Goal: Task Accomplishment & Management: Manage account settings

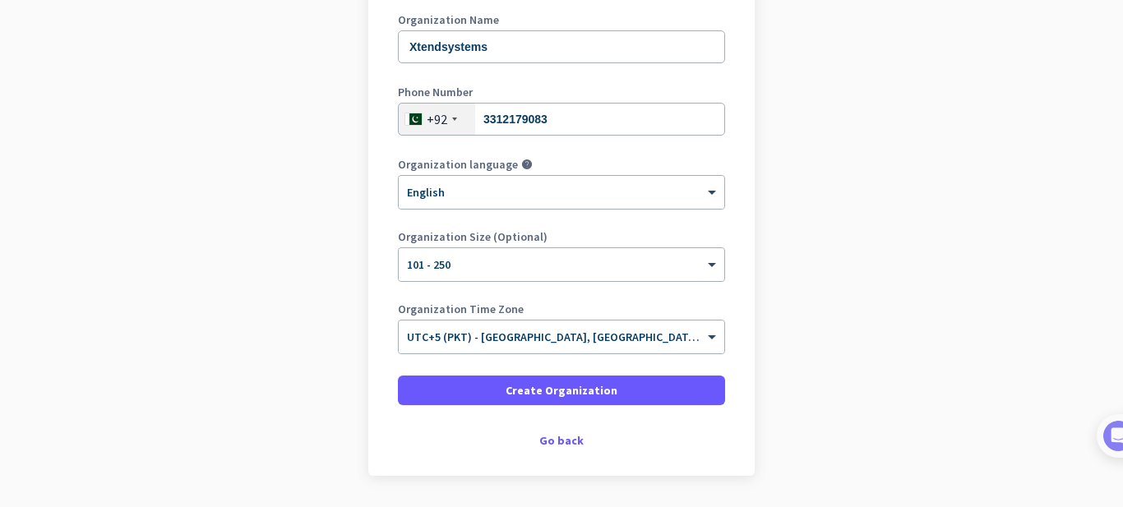
scroll to position [245, 0]
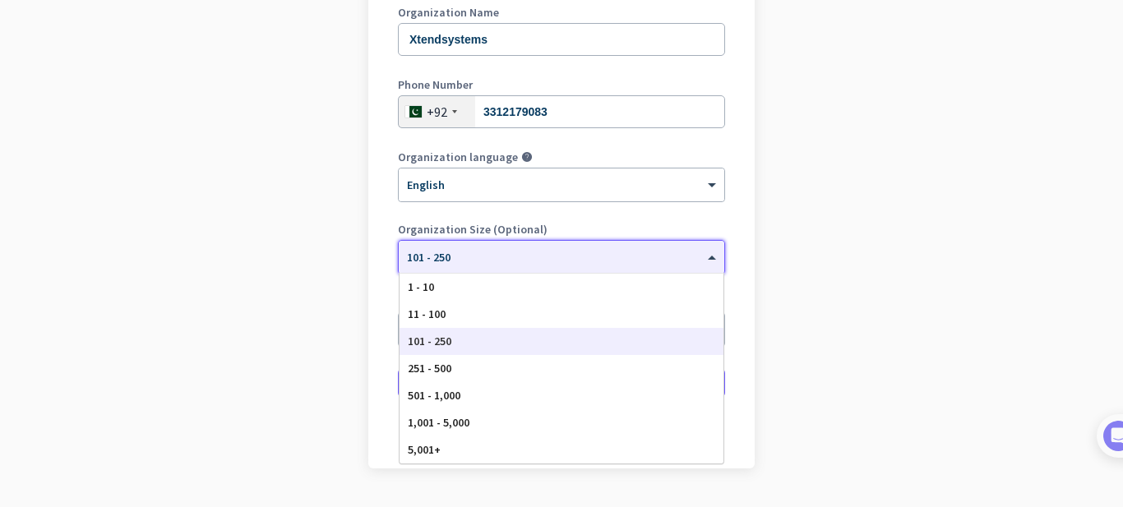
click at [424, 269] on div "× 101 - 250" at bounding box center [561, 257] width 325 height 33
click at [424, 309] on span "11 - 100" at bounding box center [427, 314] width 38 height 15
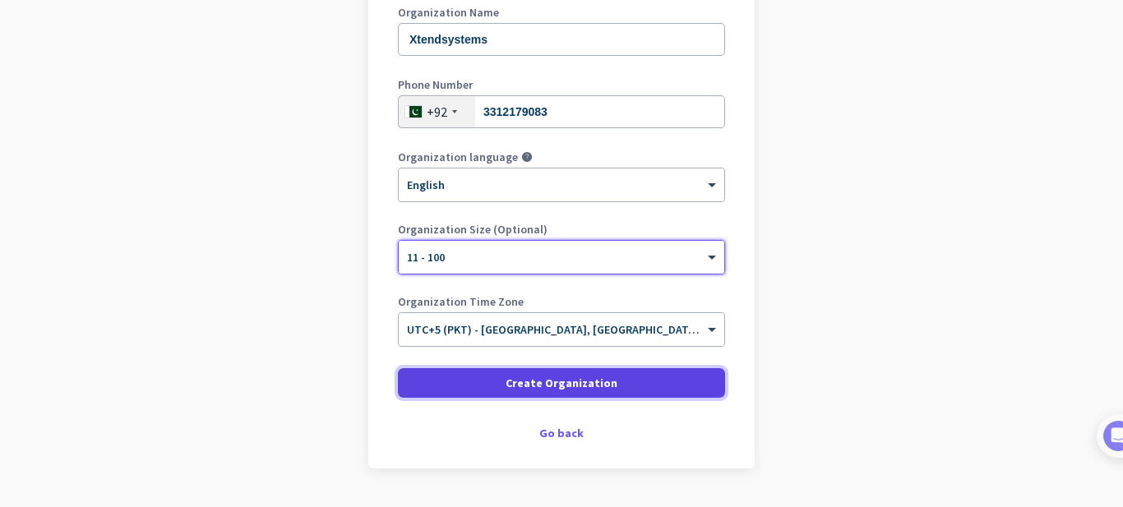
click at [477, 369] on span at bounding box center [561, 382] width 327 height 39
click at [473, 378] on span at bounding box center [561, 382] width 327 height 39
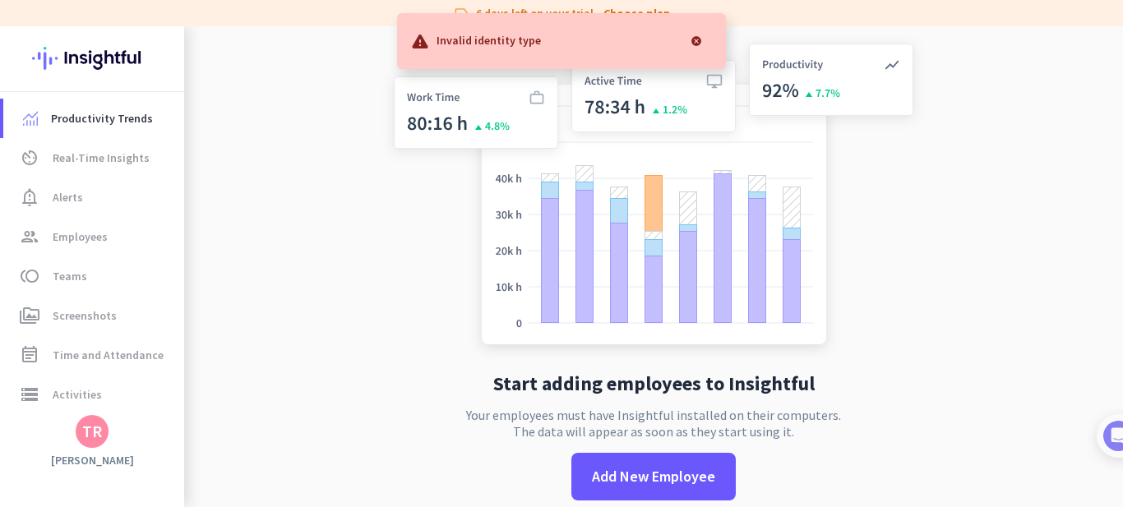
click at [694, 41] on div at bounding box center [696, 41] width 33 height 33
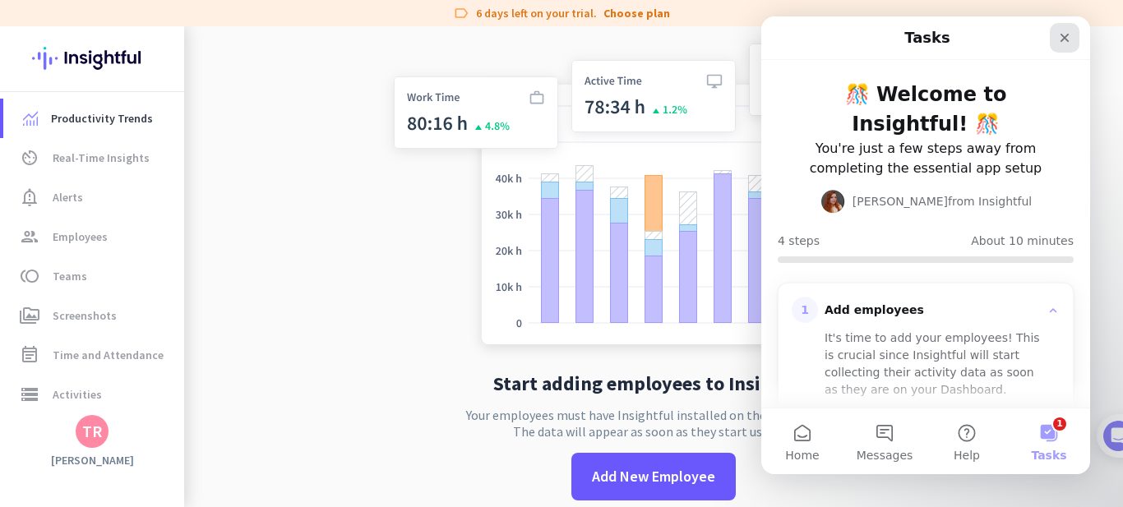
click at [1063, 35] on icon "Close" at bounding box center [1064, 37] width 13 height 13
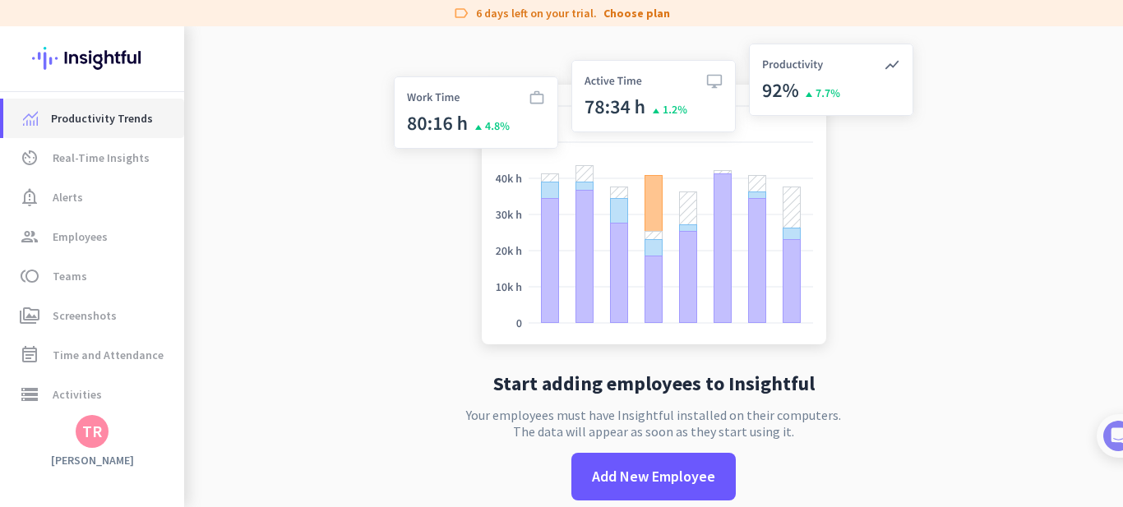
click at [118, 107] on link "Productivity Trends" at bounding box center [93, 118] width 181 height 39
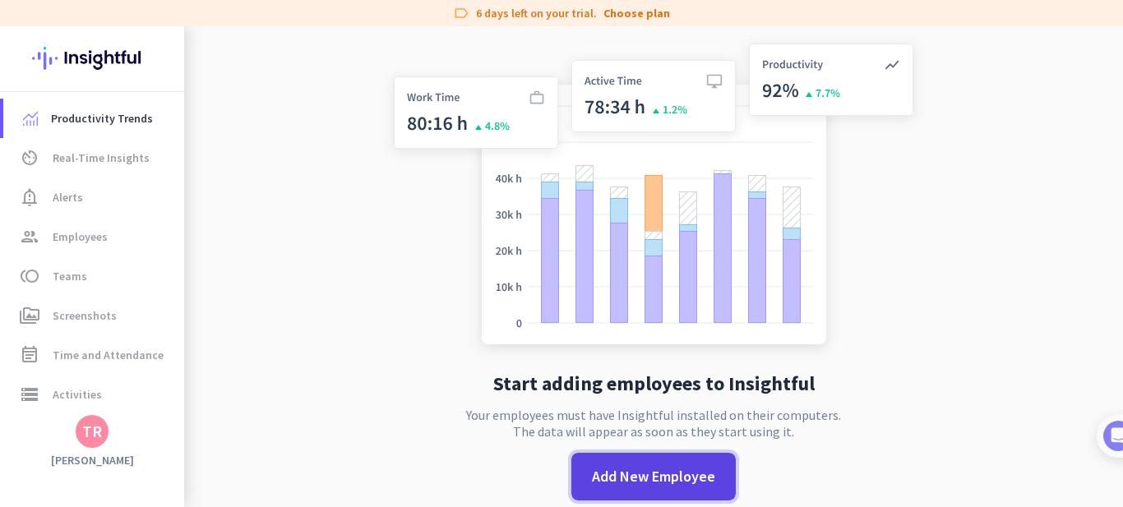
click at [628, 485] on span "Add New Employee" at bounding box center [653, 476] width 123 height 21
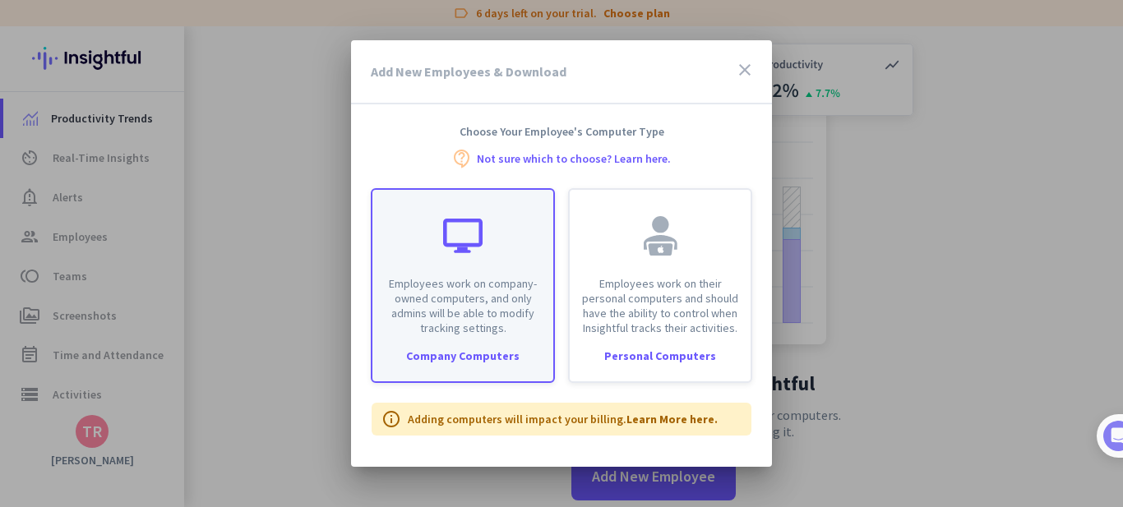
click at [502, 303] on p "Employees work on company-owned computers, and only admins will be able to modi…" at bounding box center [462, 305] width 161 height 59
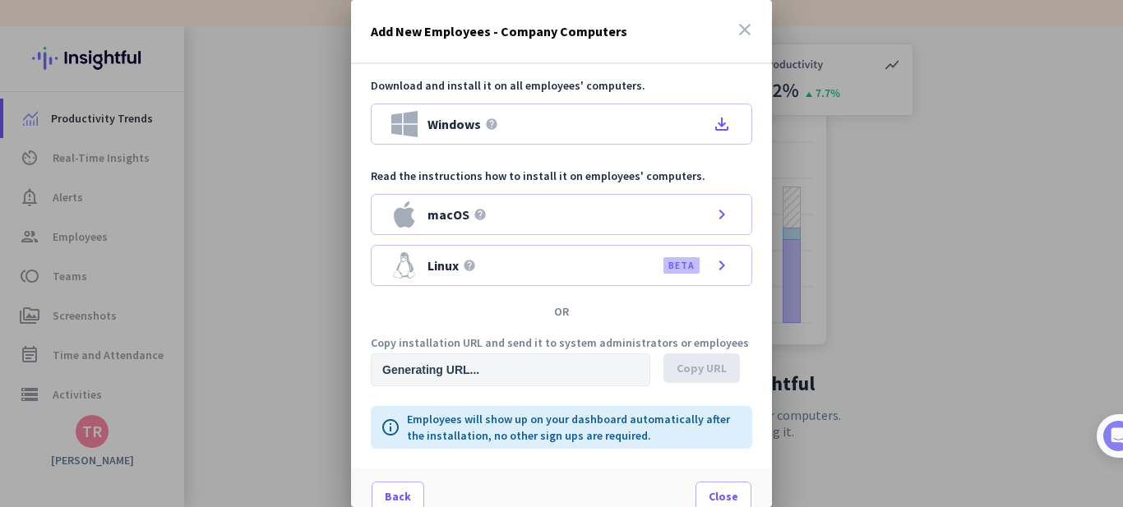
type input "[URL][DOMAIN_NAME]"
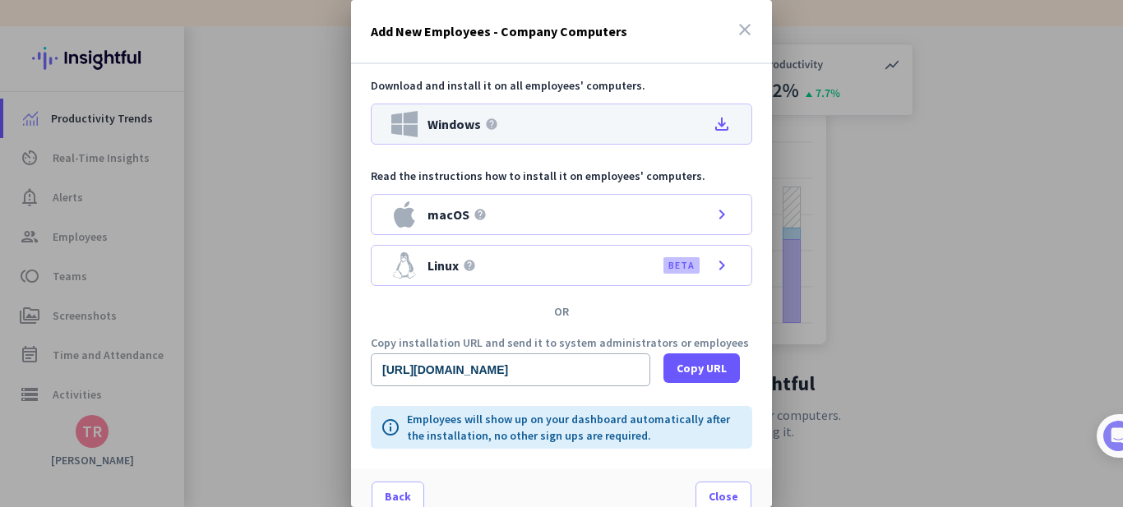
click at [722, 122] on icon "file_download" at bounding box center [722, 124] width 20 height 20
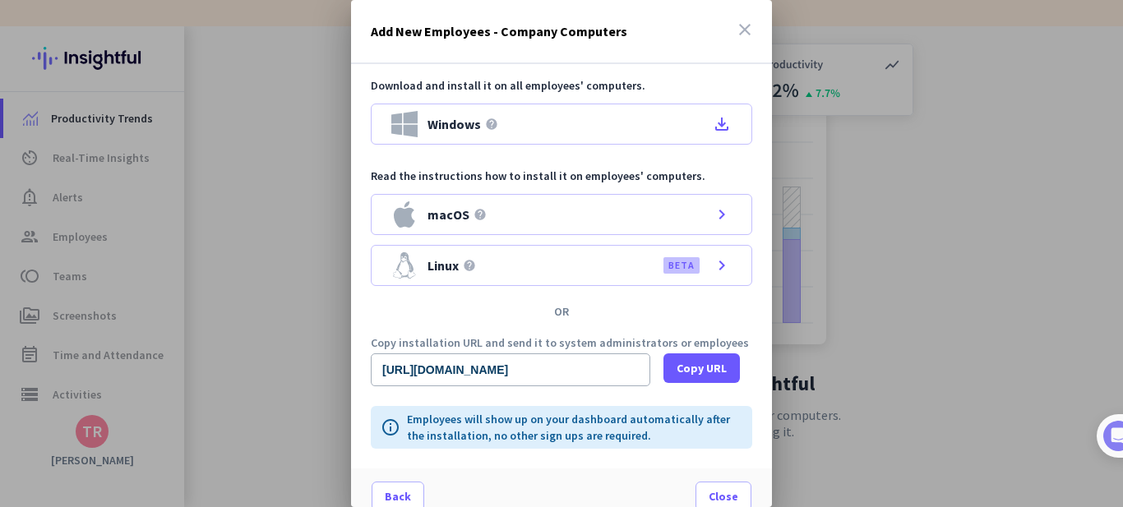
click at [838, 244] on div at bounding box center [561, 253] width 1123 height 507
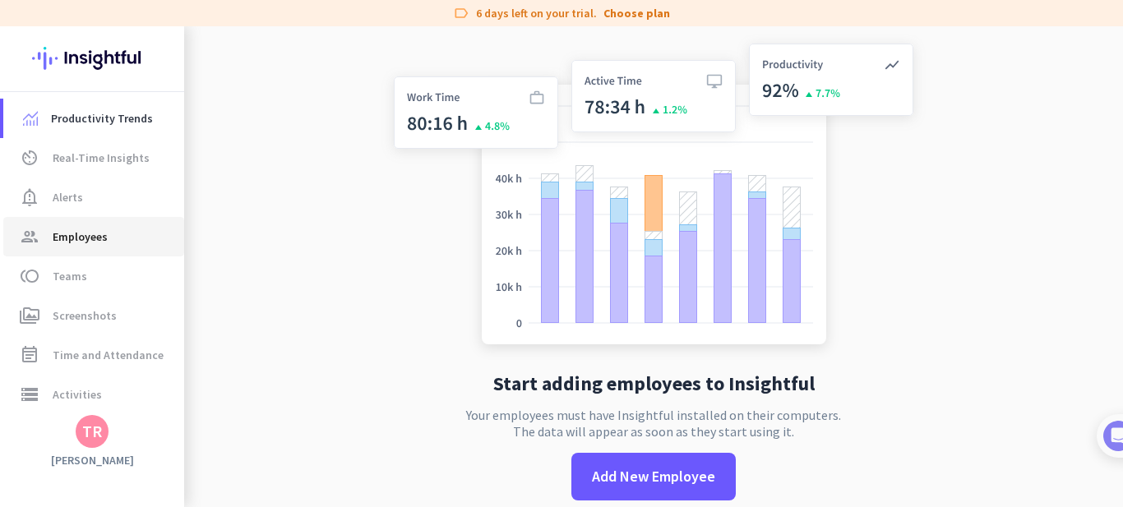
click at [88, 222] on link "group Employees" at bounding box center [93, 236] width 181 height 39
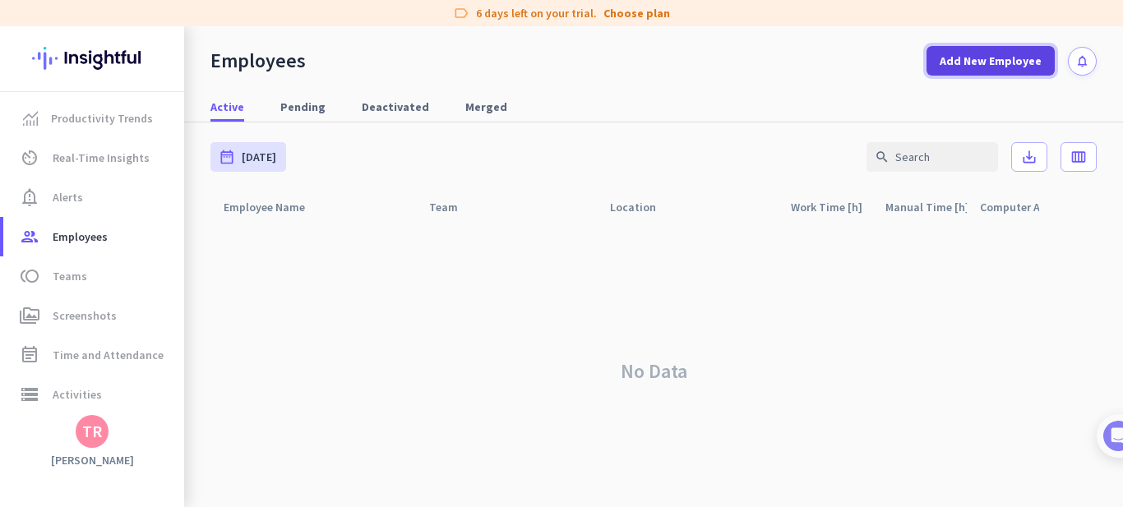
click at [939, 58] on span "Add New Employee" at bounding box center [990, 61] width 102 height 16
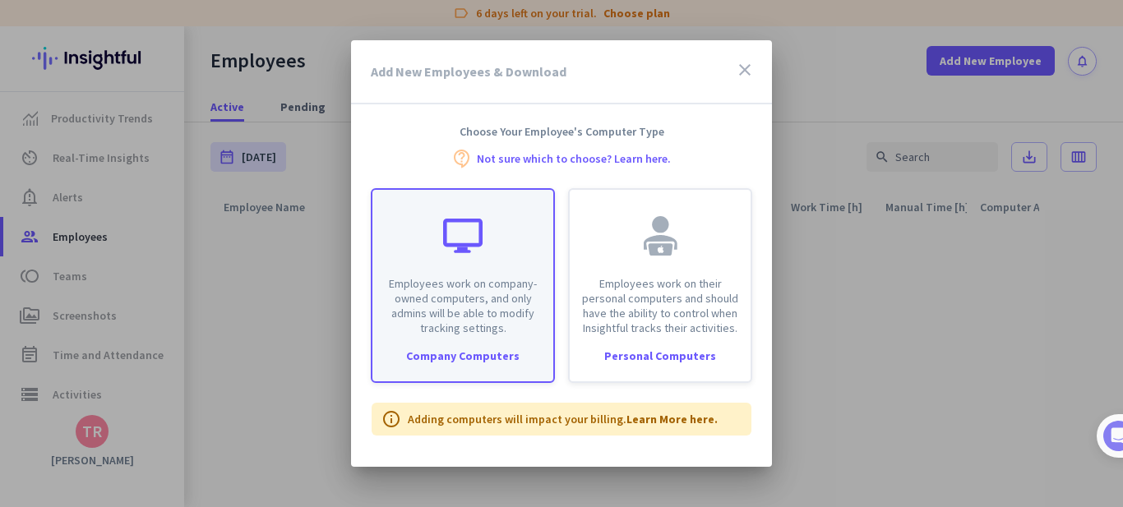
click at [490, 316] on p "Employees work on company-owned computers, and only admins will be able to modi…" at bounding box center [462, 305] width 161 height 59
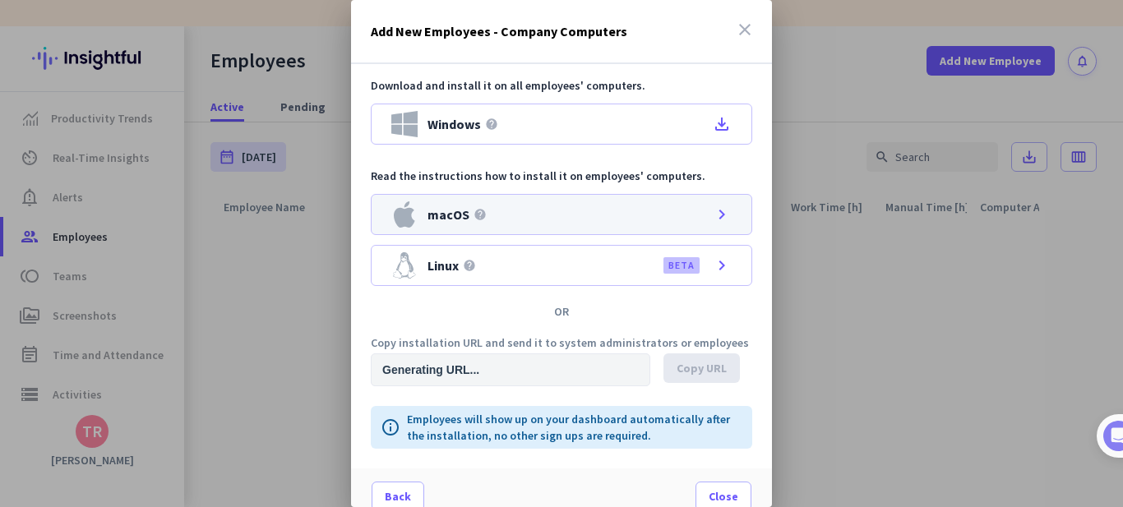
type input "[URL][DOMAIN_NAME]"
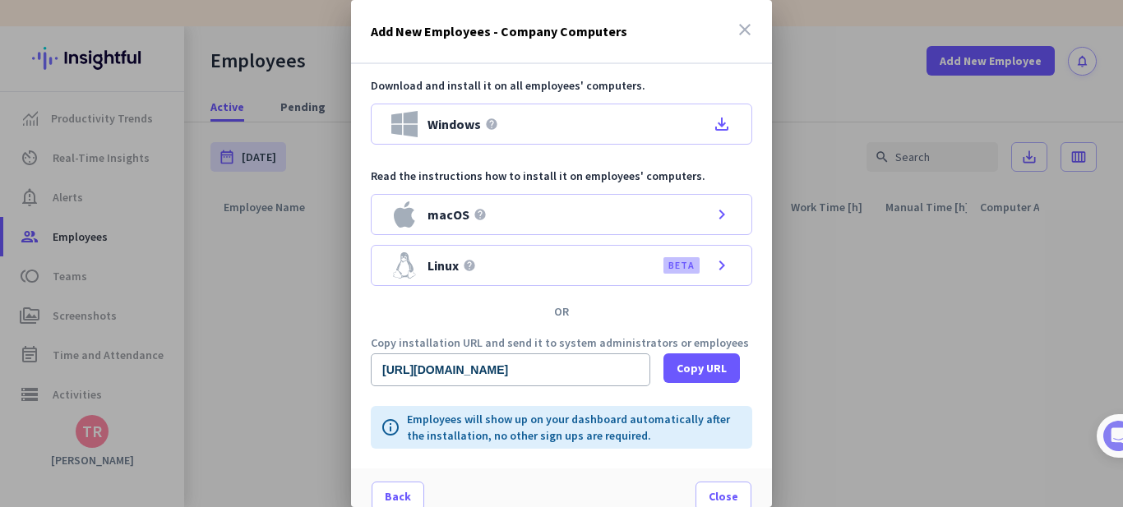
scroll to position [17, 0]
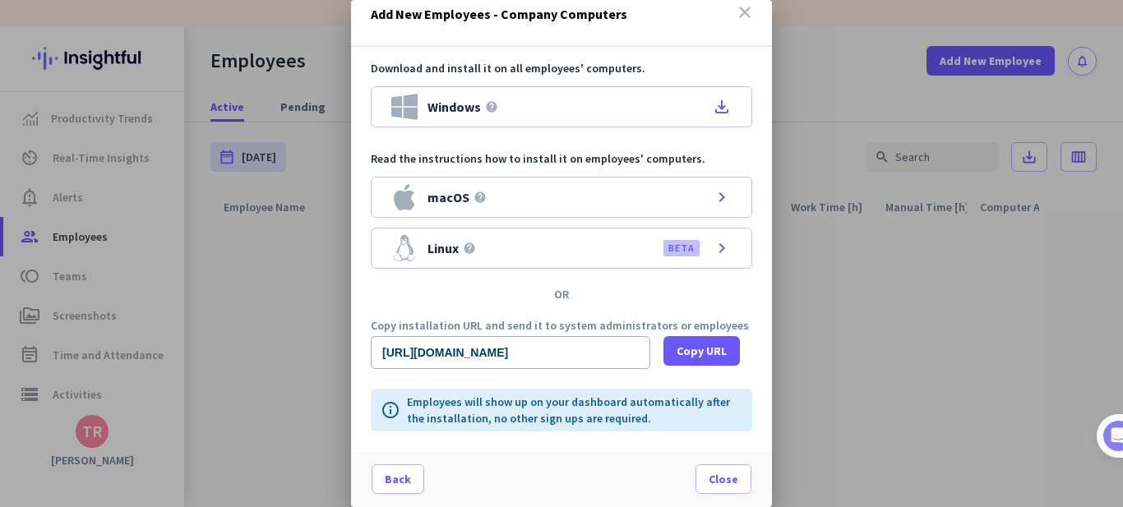
click at [740, 12] on icon "close" at bounding box center [745, 12] width 20 height 20
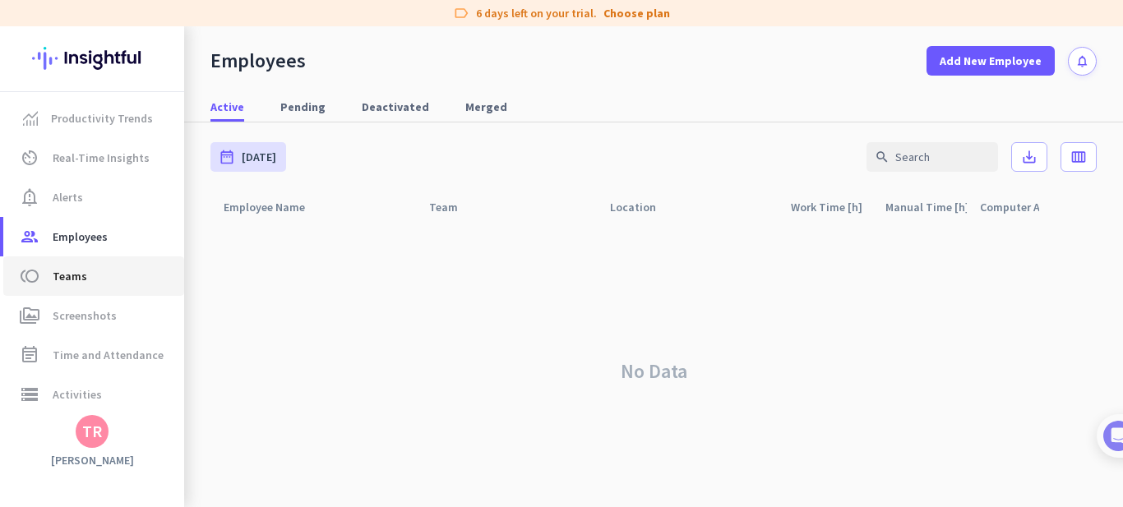
click at [75, 270] on span "Teams" at bounding box center [70, 276] width 35 height 20
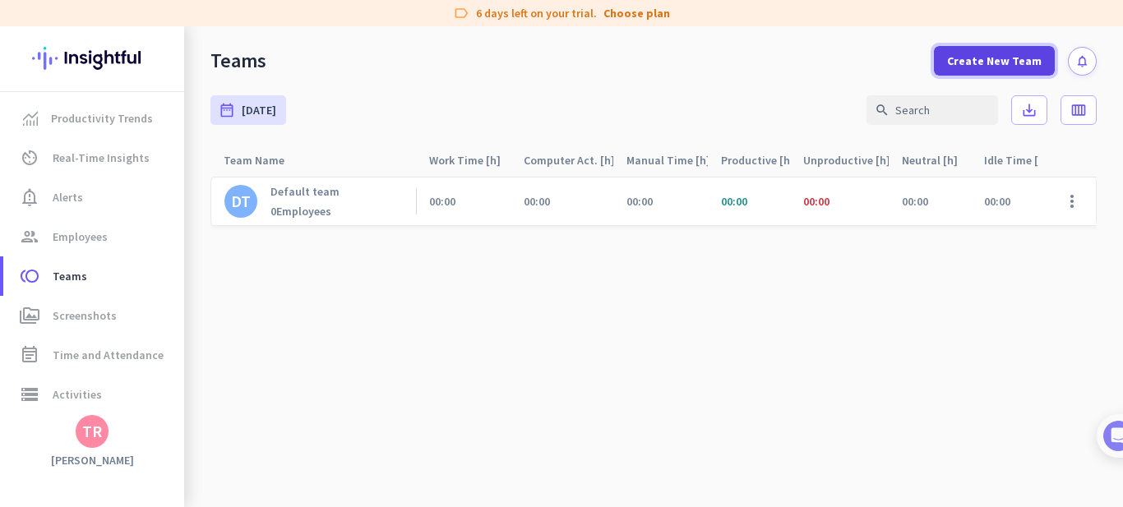
click at [987, 59] on span "Create New Team" at bounding box center [994, 61] width 95 height 16
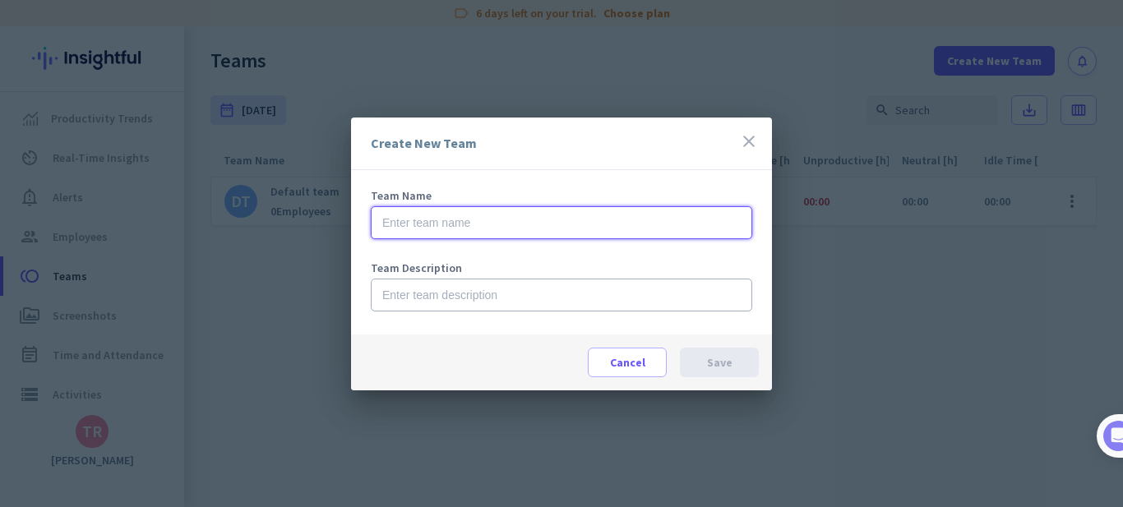
click at [480, 219] on input "text" at bounding box center [561, 222] width 381 height 33
type input "[PERSON_NAME]"
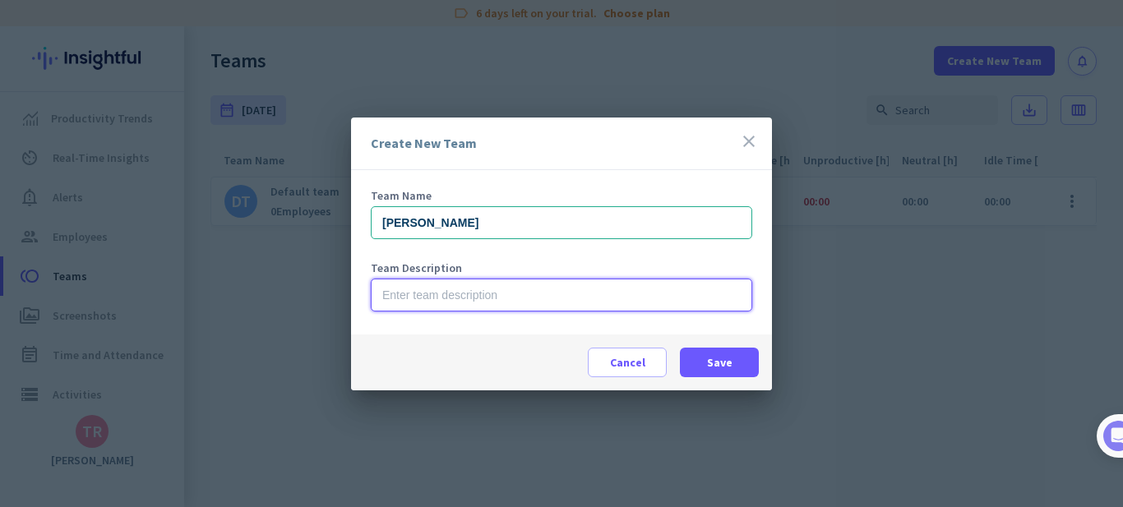
click at [478, 298] on input "text" at bounding box center [561, 295] width 381 height 33
type input "Sales"
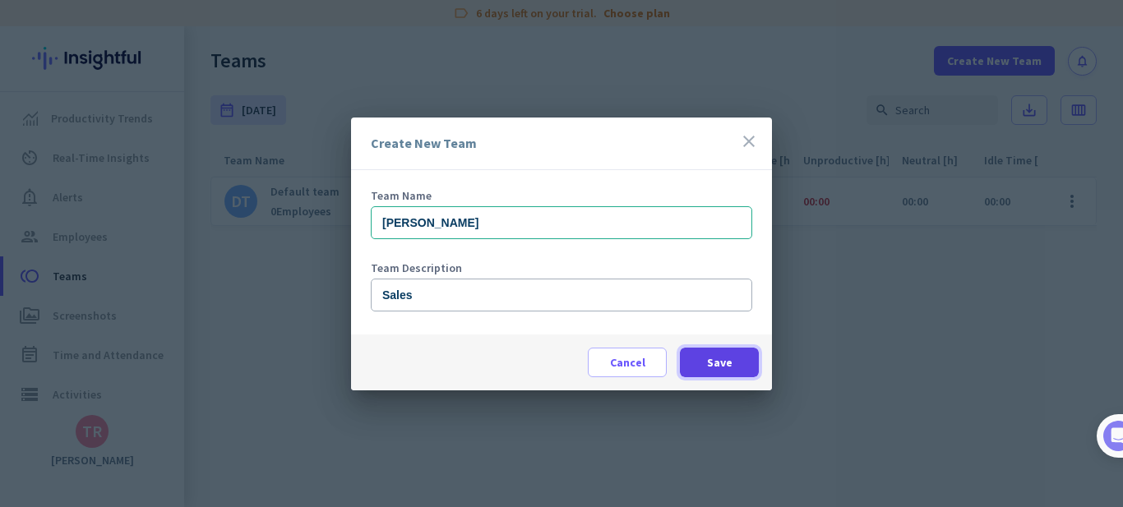
click at [735, 366] on span at bounding box center [719, 362] width 79 height 39
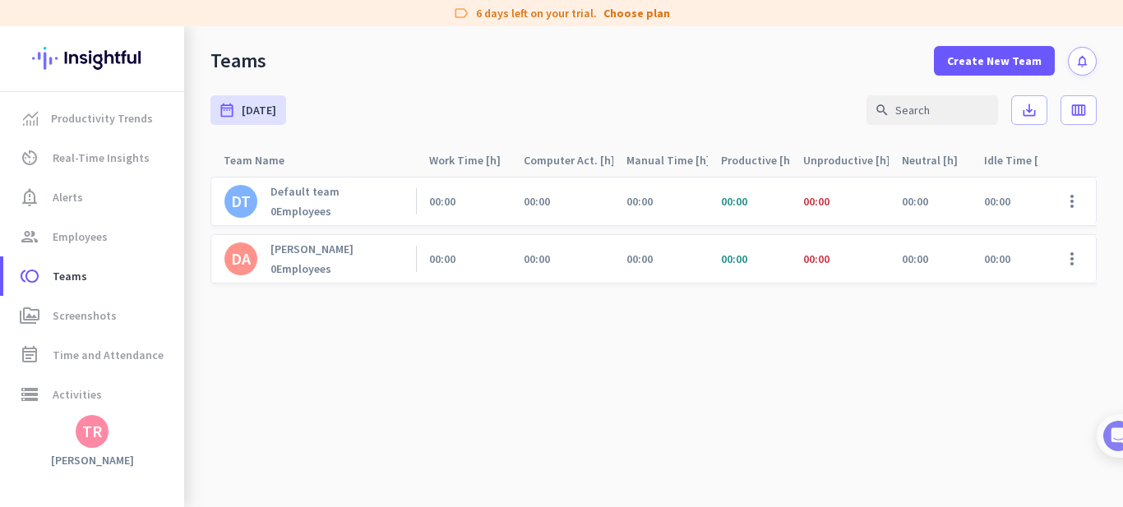
click at [306, 270] on div "0 Employees" at bounding box center [311, 268] width 83 height 15
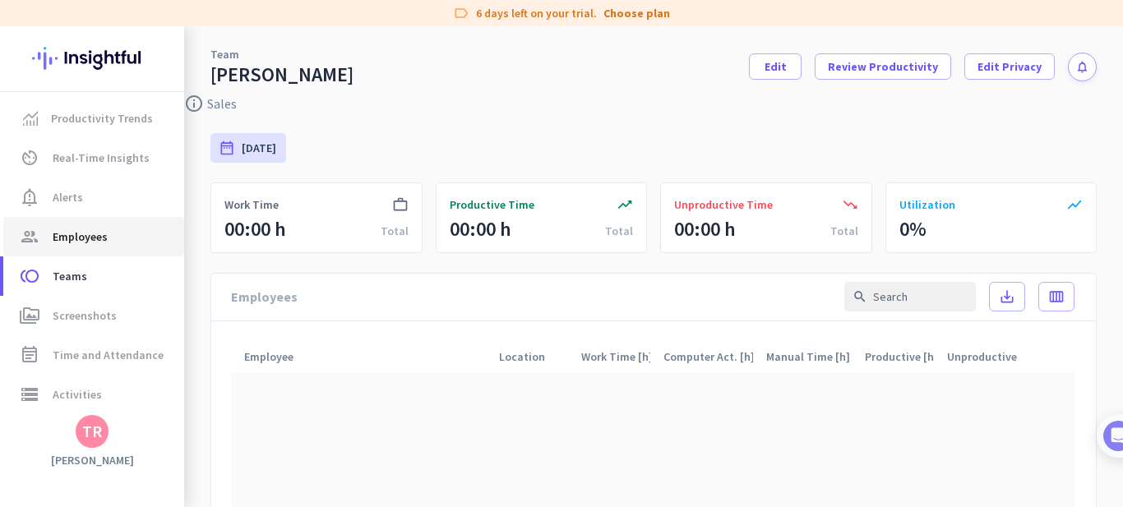
click at [117, 230] on span "group Employees" at bounding box center [93, 237] width 154 height 20
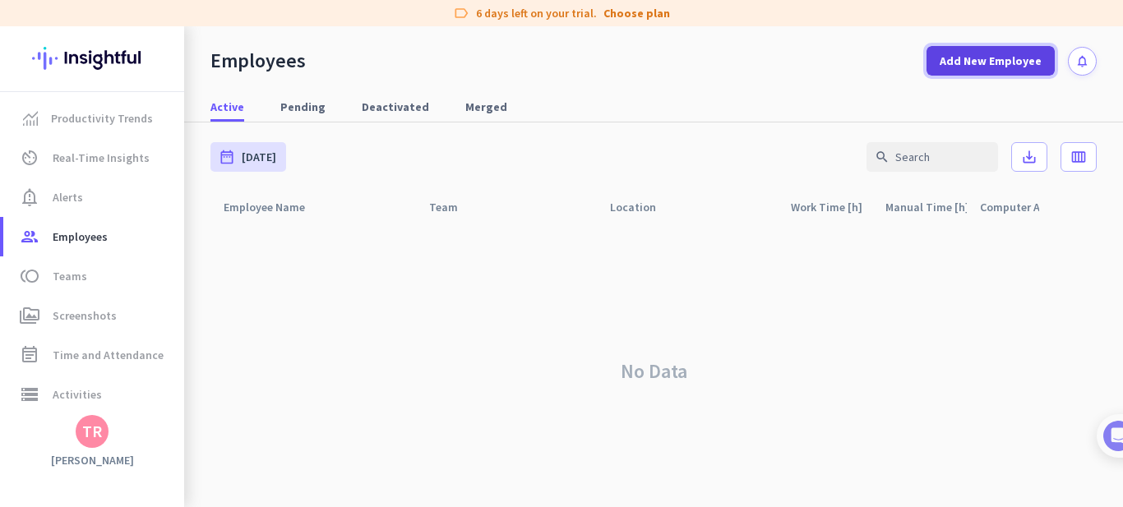
click at [975, 61] on span "Add New Employee" at bounding box center [990, 61] width 102 height 16
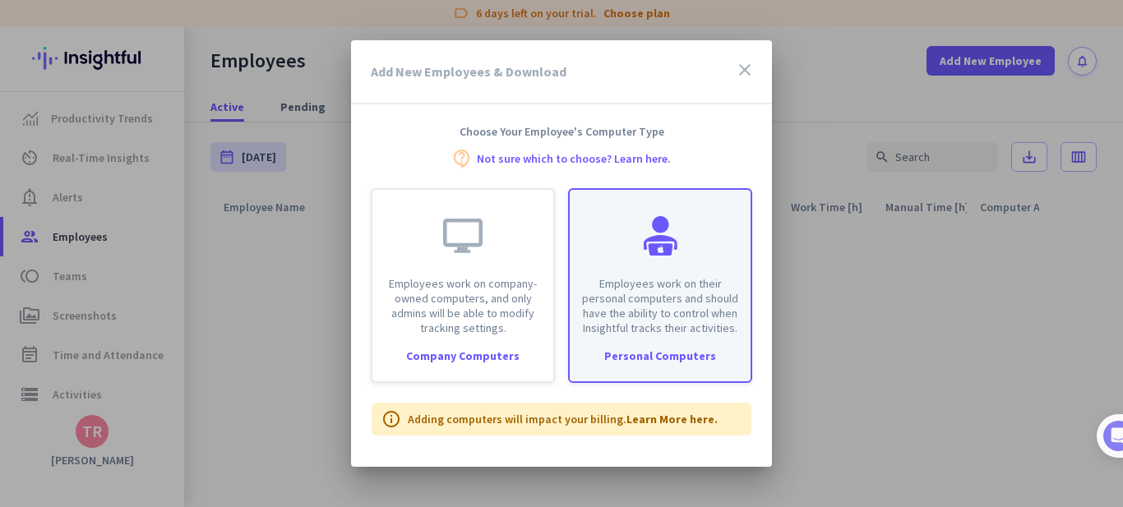
click at [641, 254] on div at bounding box center [659, 235] width 39 height 39
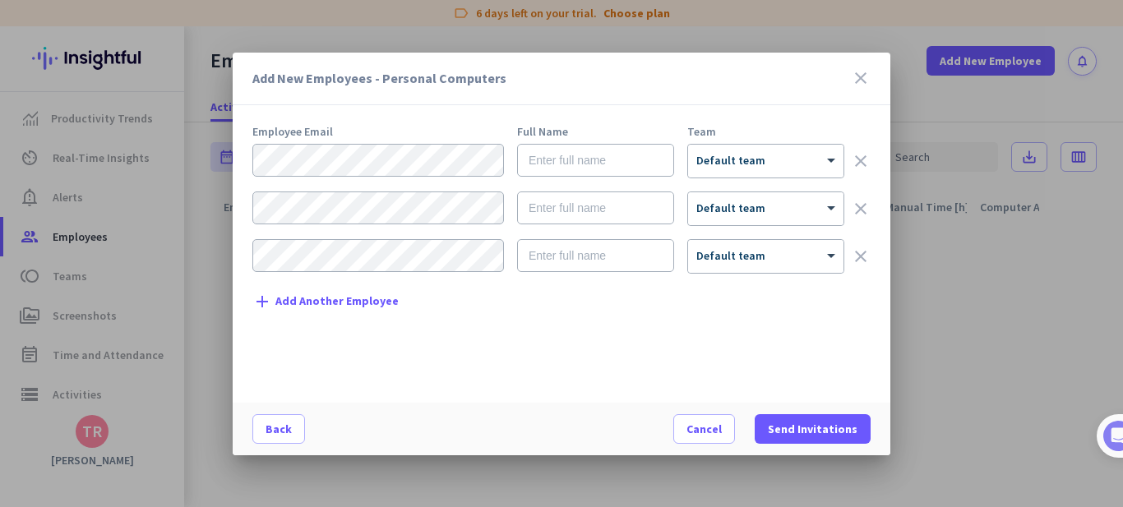
click at [865, 78] on icon "close" at bounding box center [861, 78] width 20 height 20
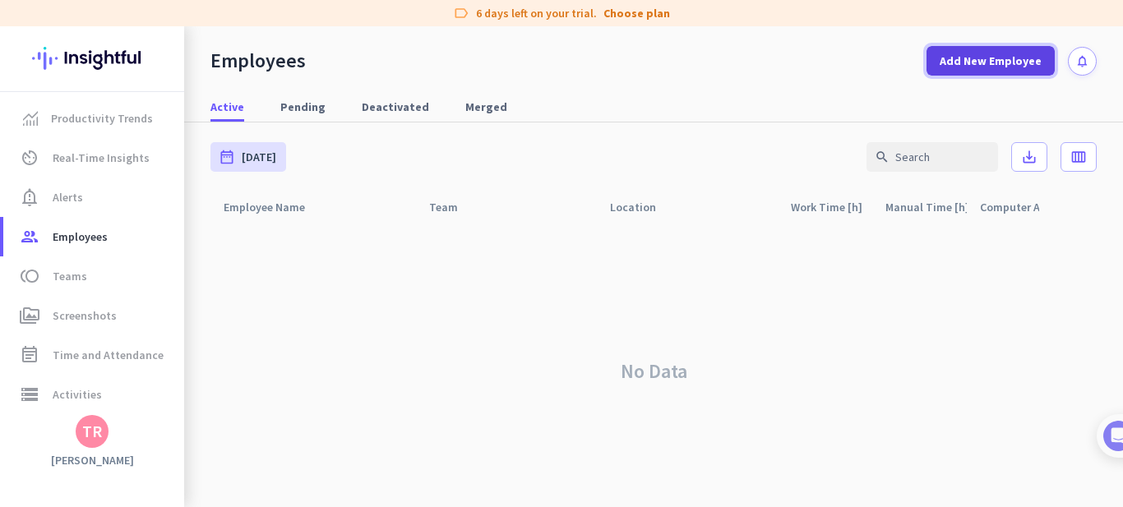
click at [966, 70] on span at bounding box center [990, 60] width 128 height 39
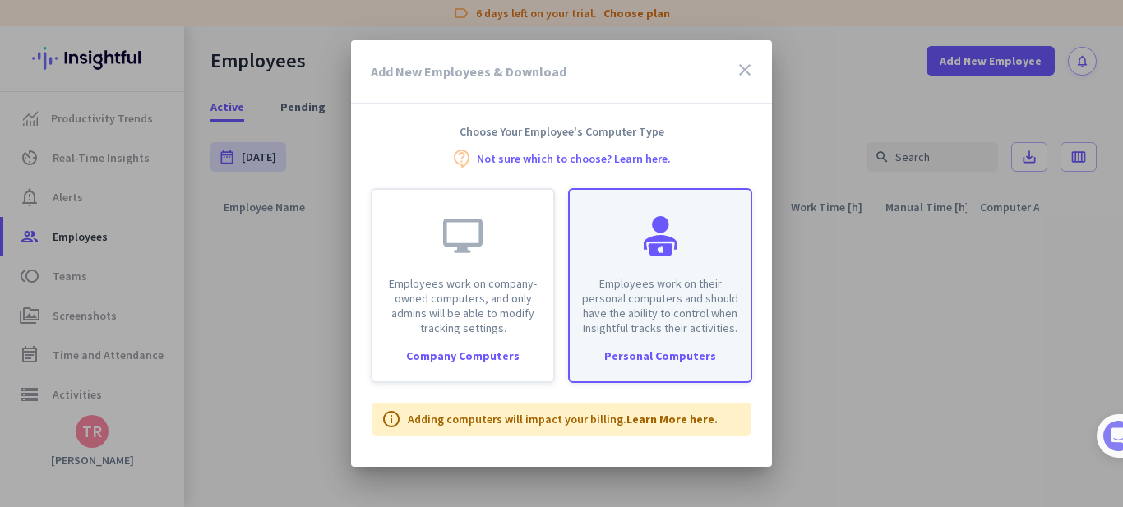
click at [666, 251] on div at bounding box center [659, 235] width 39 height 39
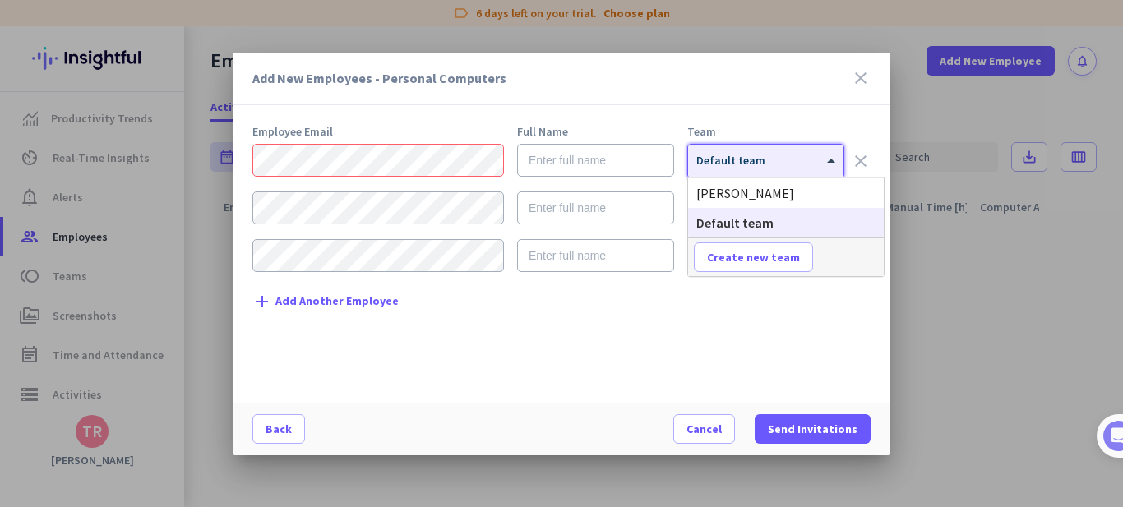
click at [837, 170] on div "× Default team" at bounding box center [765, 161] width 155 height 33
click at [749, 192] on div "[PERSON_NAME]" at bounding box center [786, 193] width 196 height 30
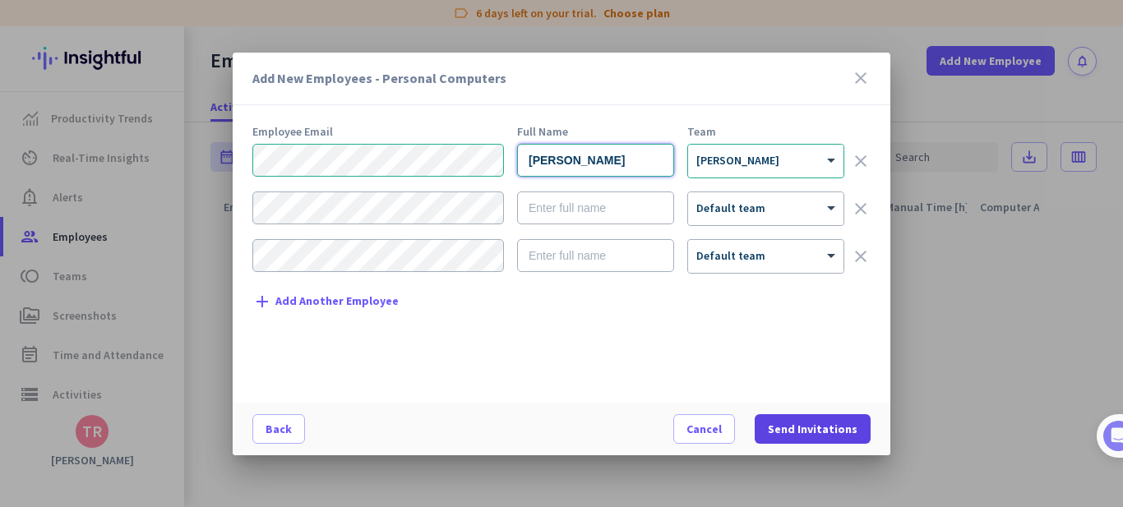
type input "[PERSON_NAME]"
click at [851, 427] on span "Send Invitations" at bounding box center [813, 429] width 90 height 16
click at [813, 427] on span "Send Invitations" at bounding box center [813, 429] width 90 height 16
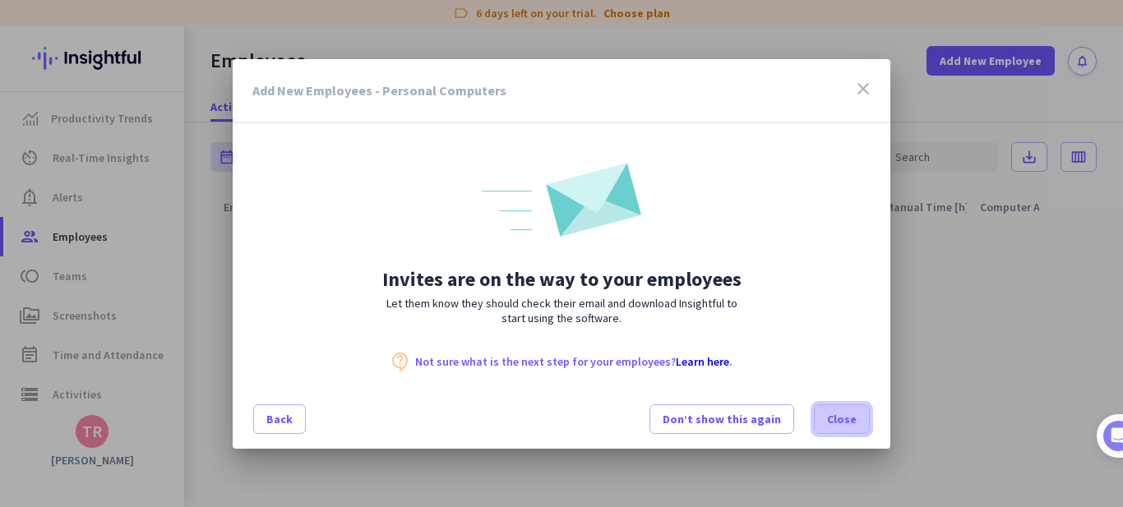
click at [838, 419] on span "Close" at bounding box center [842, 419] width 30 height 16
